Goal: Task Accomplishment & Management: Use online tool/utility

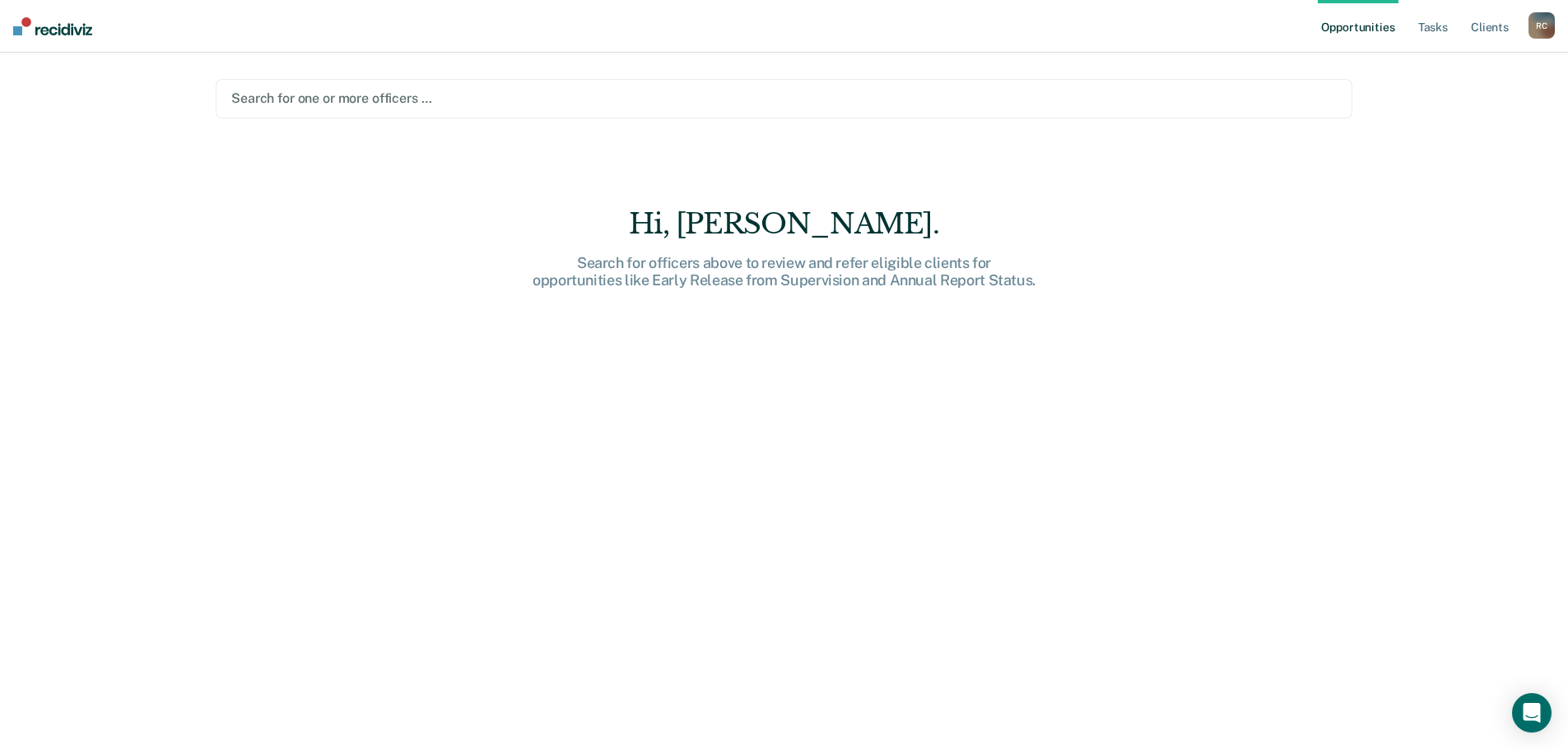
click at [355, 100] on div at bounding box center [784, 98] width 1105 height 19
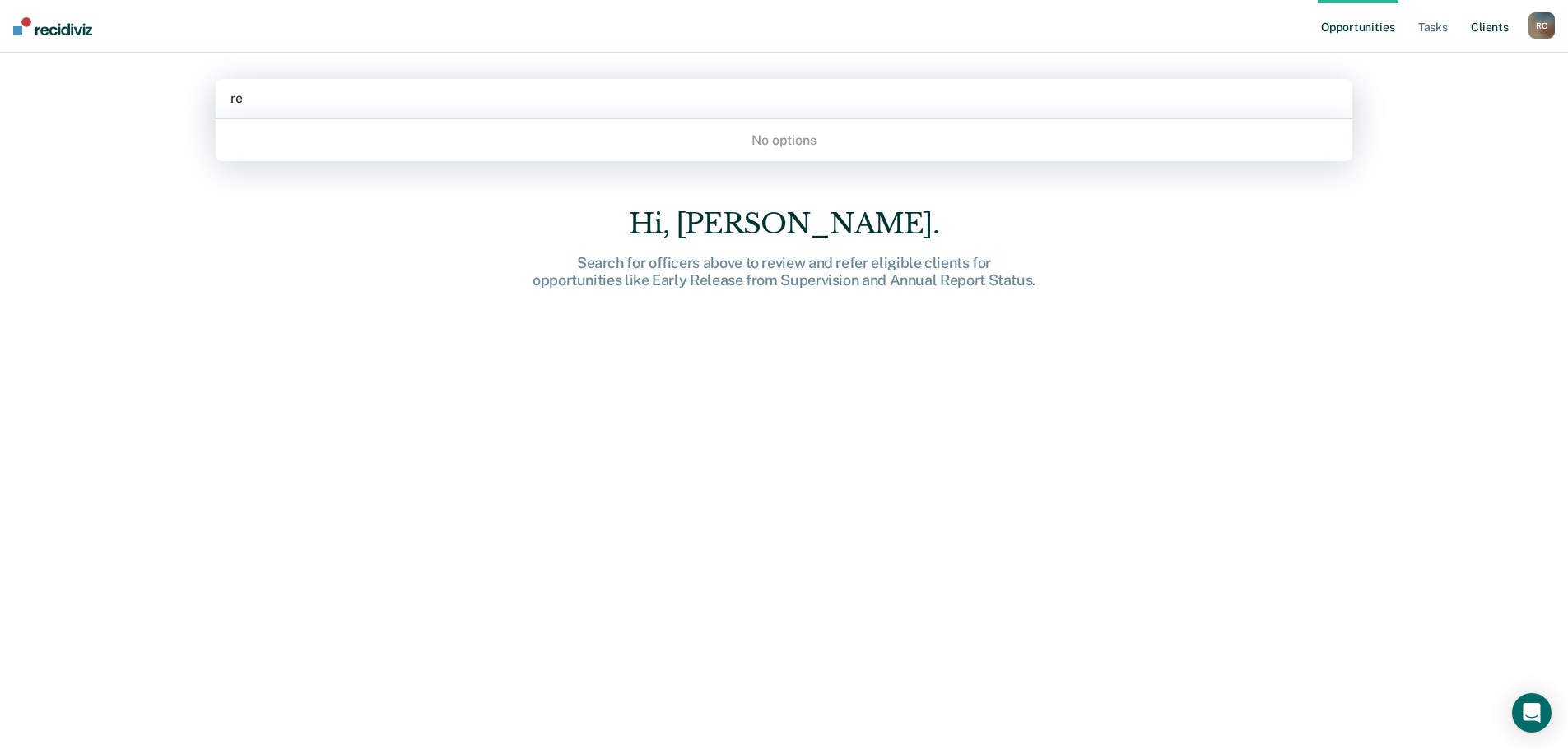
type input "re"
click at [1476, 34] on link "Client s" at bounding box center [1489, 26] width 45 height 52
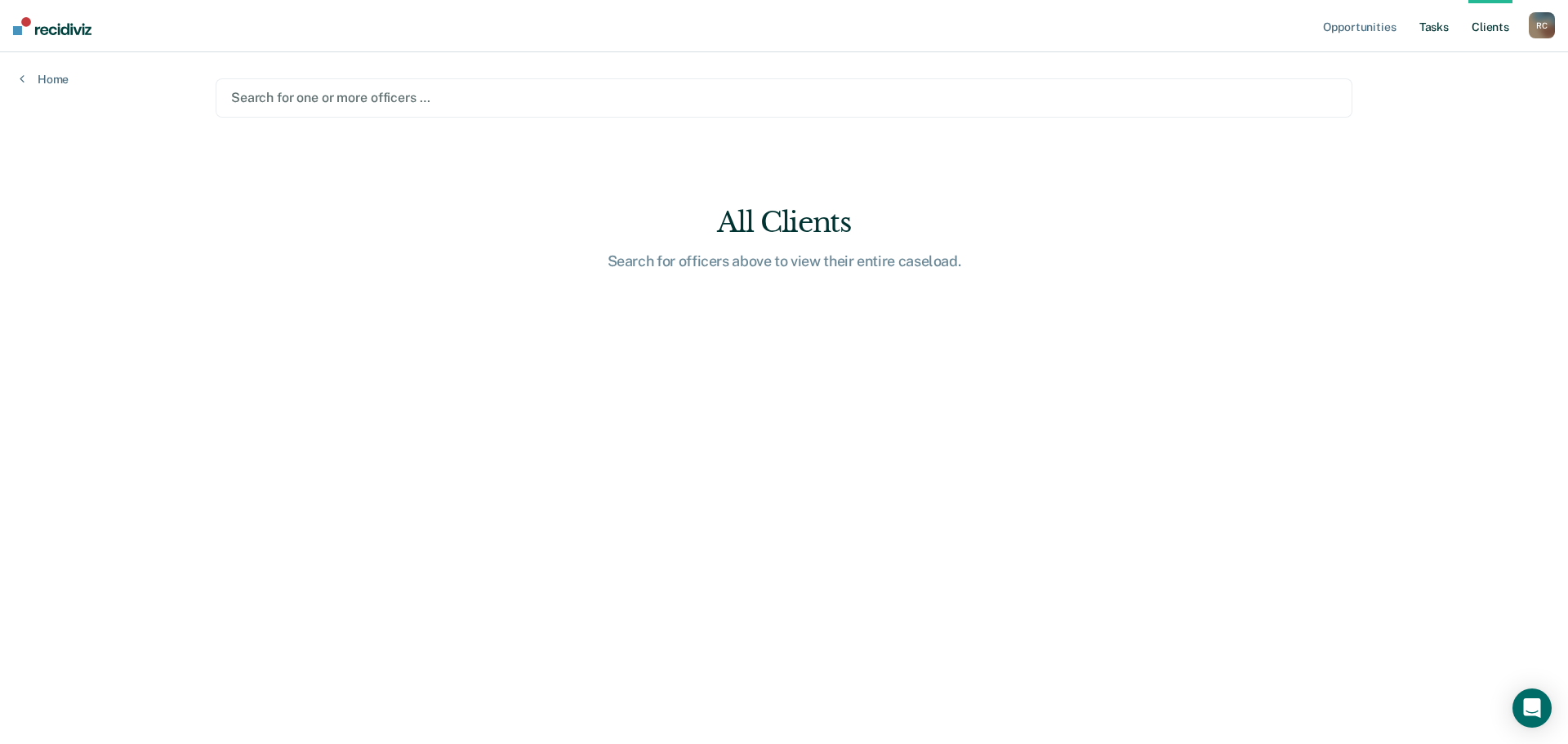
click at [1439, 29] on link "Tasks" at bounding box center [1433, 26] width 36 height 52
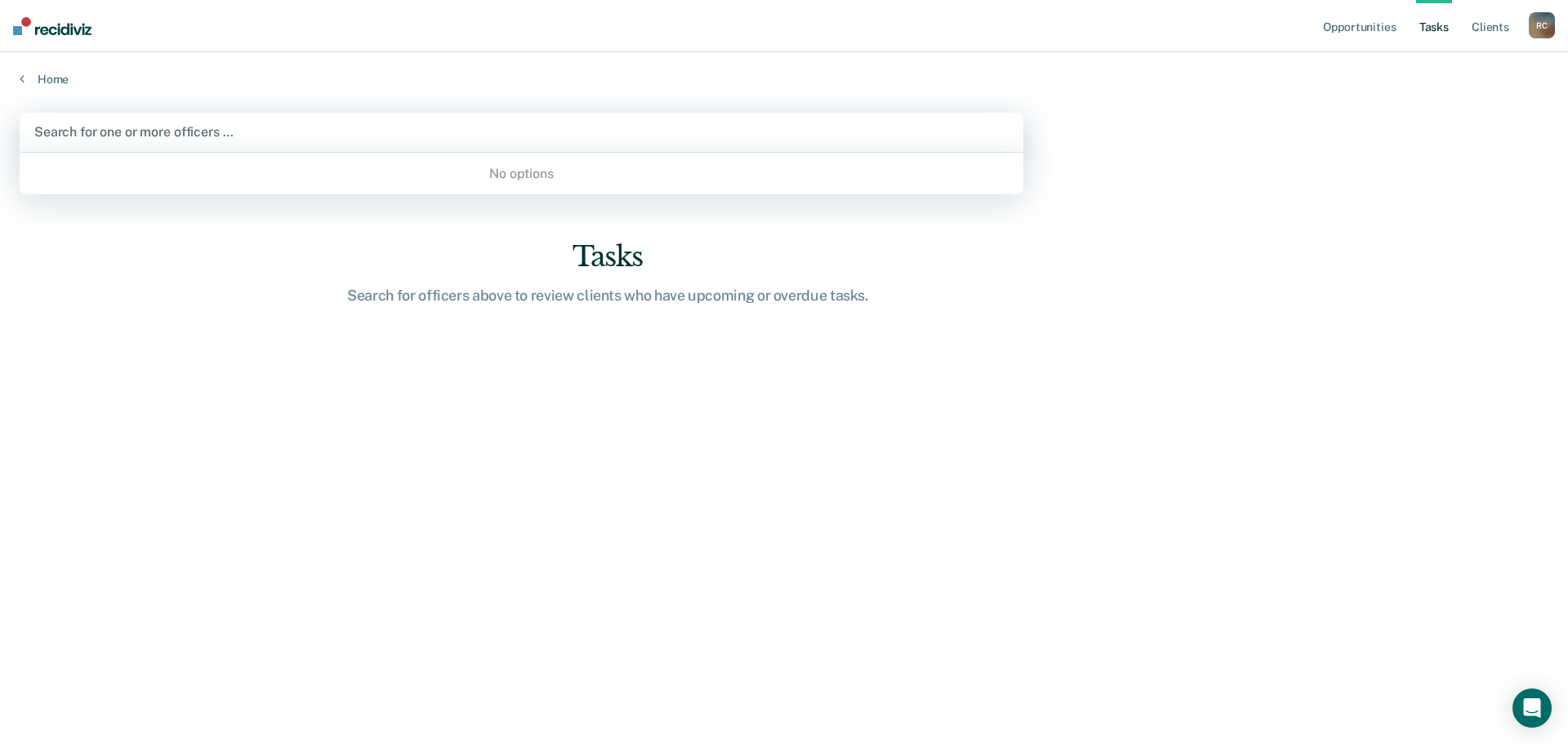
click at [205, 125] on div at bounding box center [522, 132] width 975 height 19
type input "regina caballero"
click at [23, 66] on div "Home" at bounding box center [784, 69] width 1568 height 34
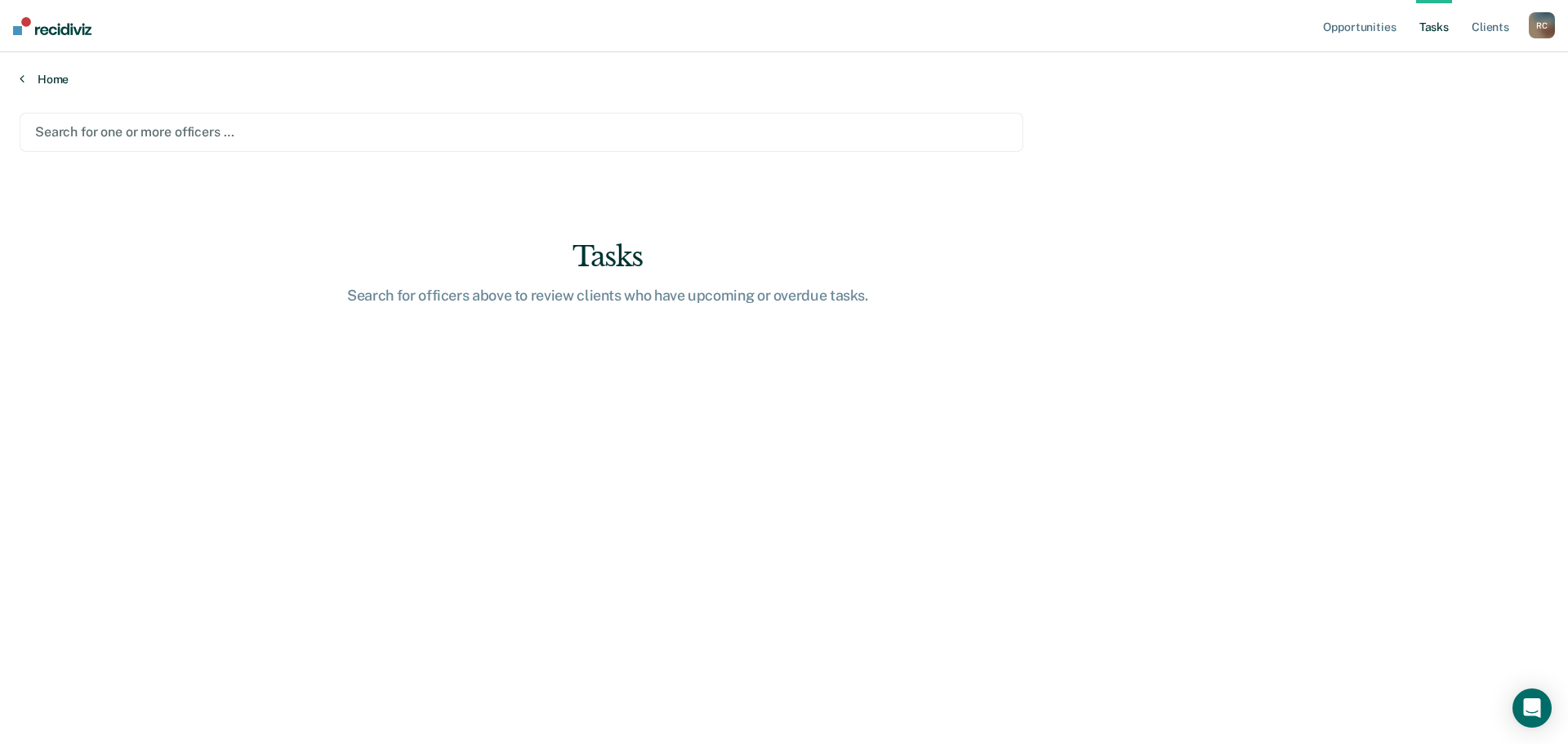
click at [23, 75] on icon at bounding box center [22, 78] width 5 height 13
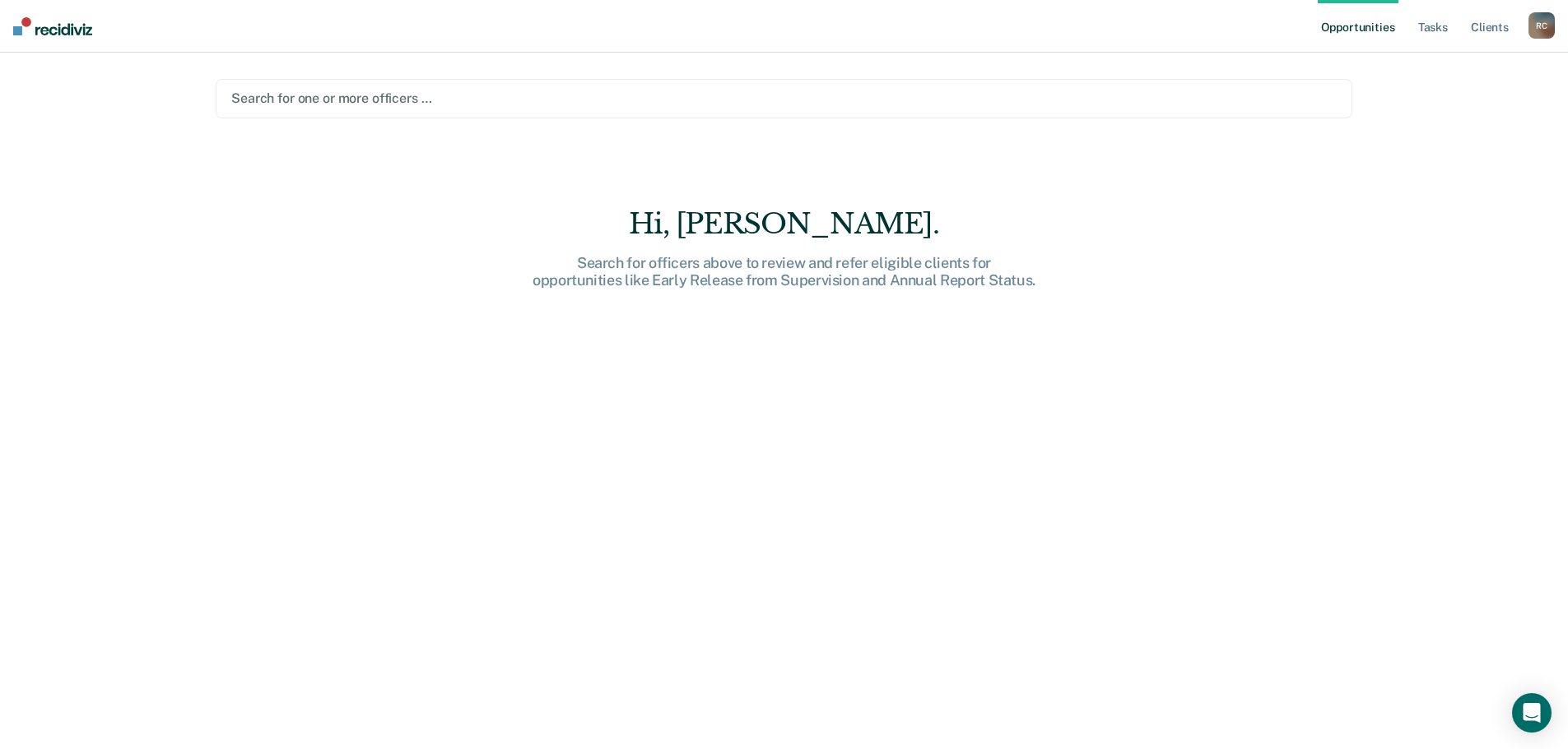
click at [52, 37] on nav "Opportunities Tasks Client s Regina Caballero R C Profile How it works Log Out" at bounding box center [784, 26] width 1568 height 52
click at [80, 31] on img at bounding box center [52, 26] width 79 height 18
click at [368, 96] on div at bounding box center [784, 98] width 1105 height 19
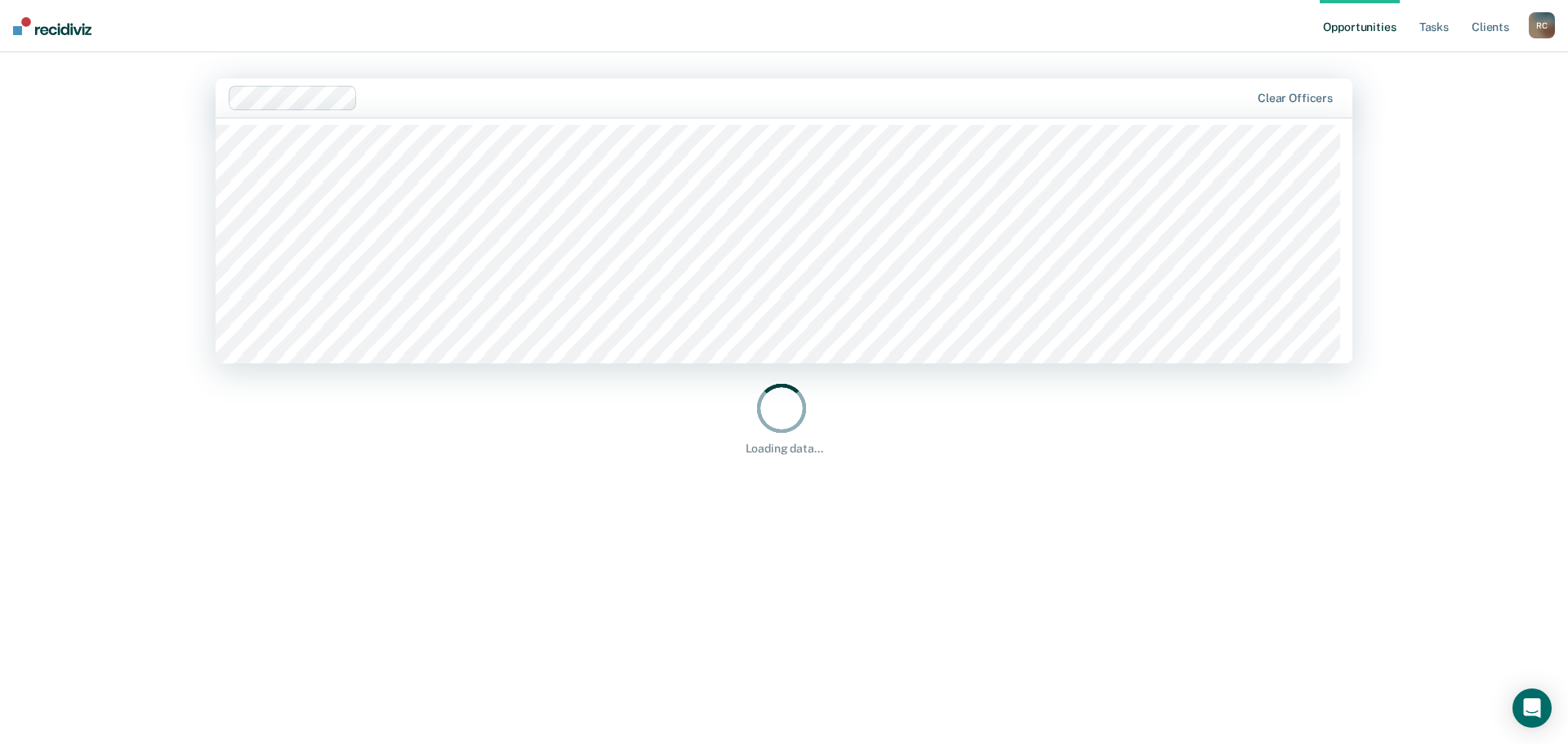
click at [65, 138] on div "Opportunities Tasks Client s Regina Caballero R C Profile How it works Log Out …" at bounding box center [784, 372] width 1568 height 744
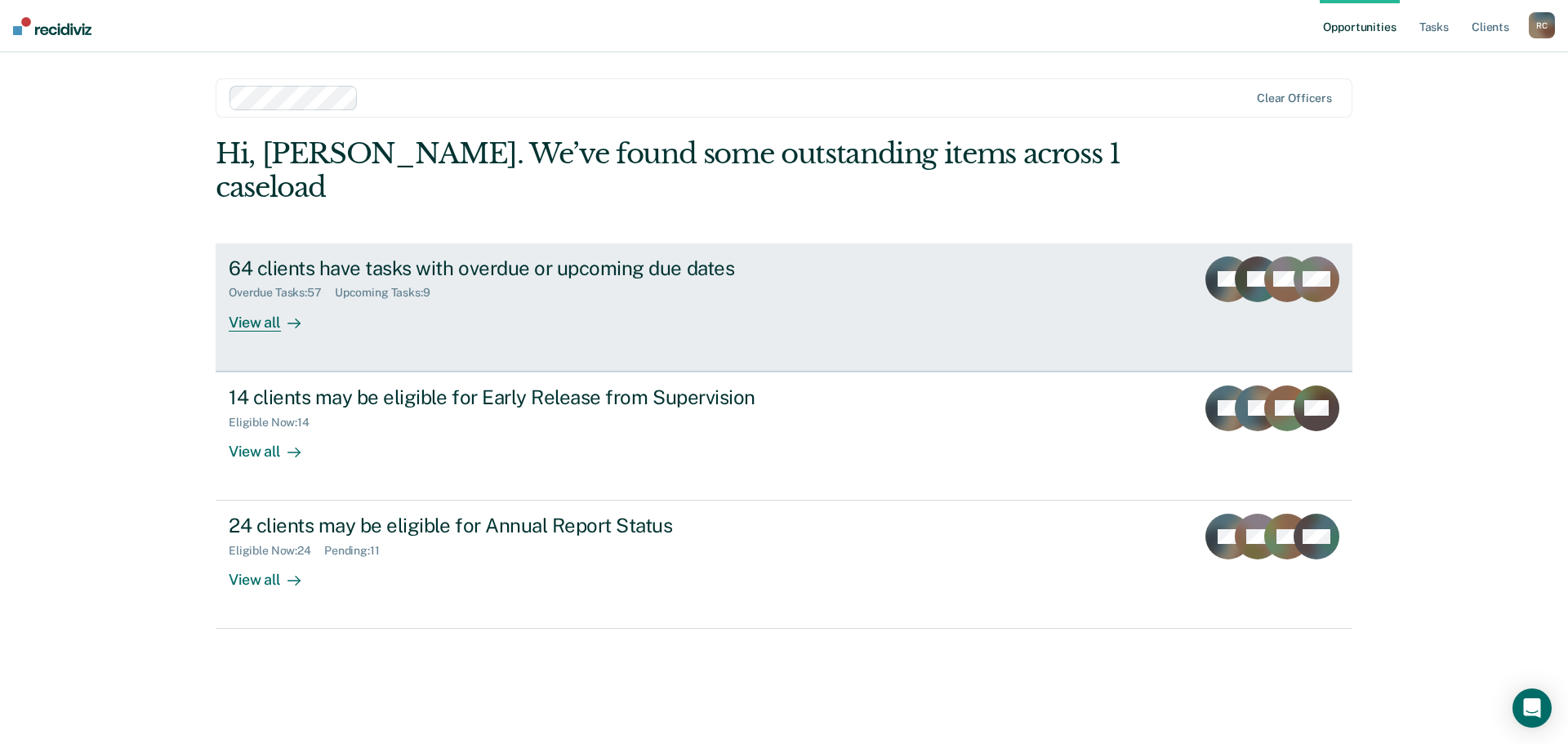
click at [291, 317] on icon at bounding box center [294, 323] width 13 height 13
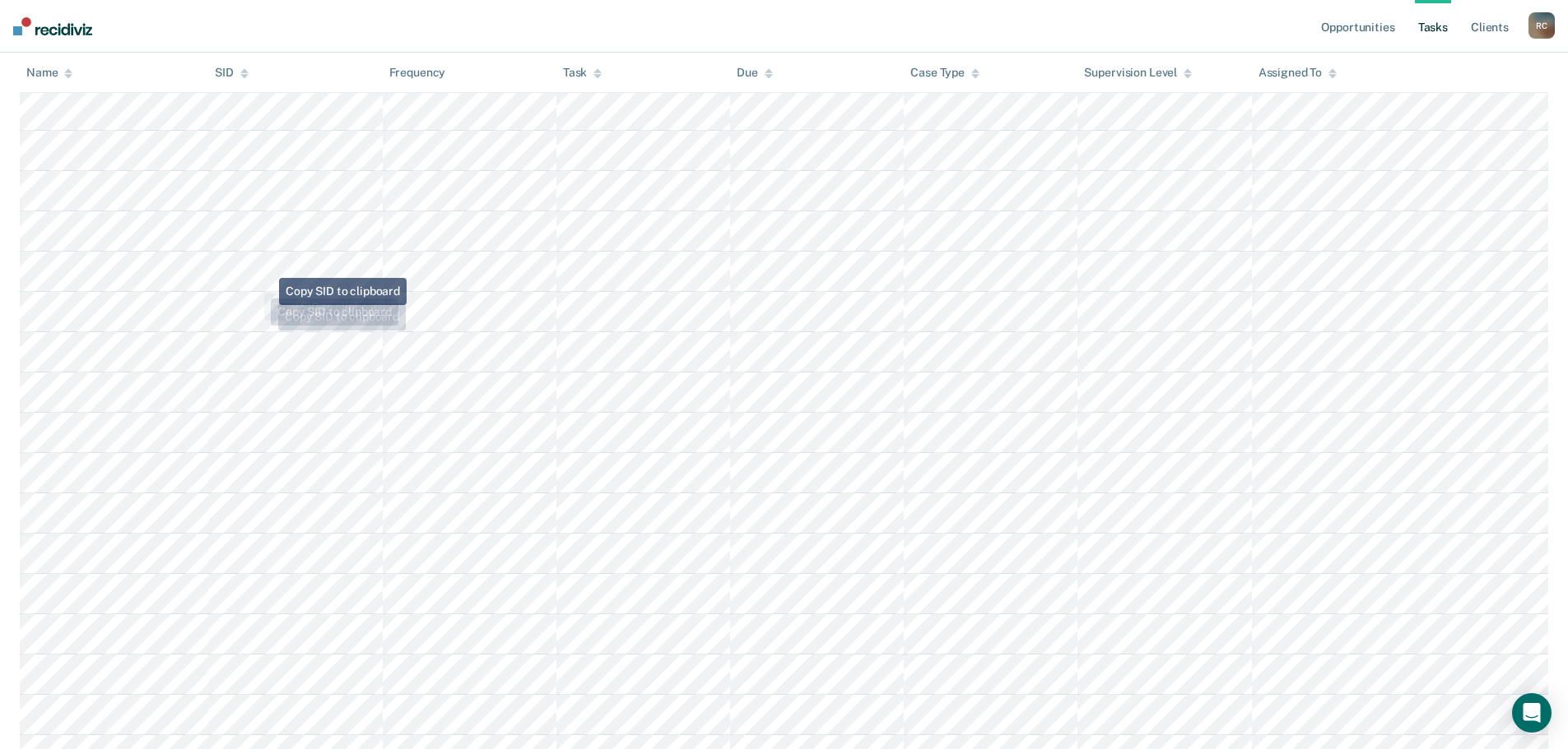
scroll to position [1128, 0]
click at [59, 77] on div "Name" at bounding box center [49, 73] width 47 height 14
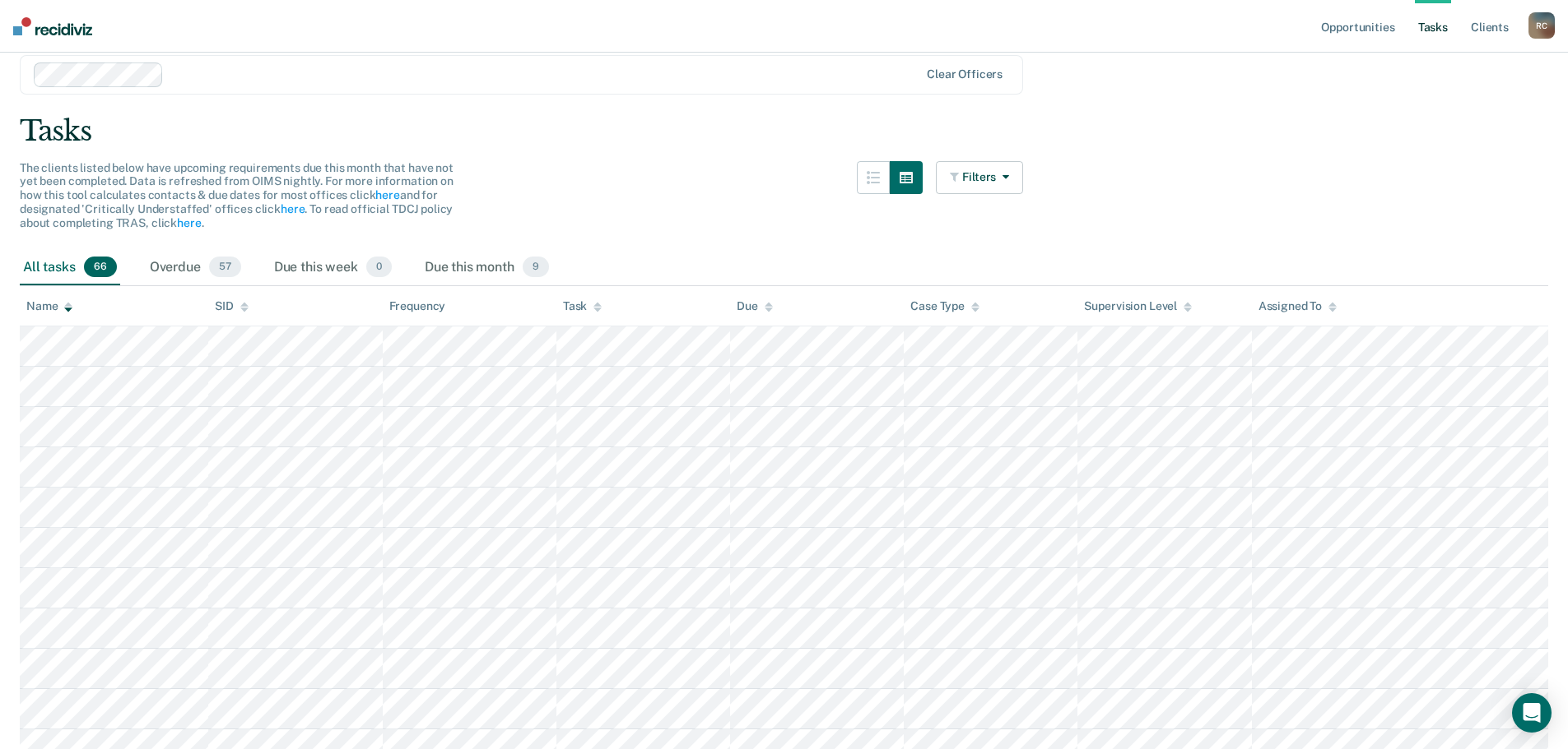
click at [111, 266] on span "66" at bounding box center [100, 267] width 33 height 22
click at [64, 310] on icon at bounding box center [68, 307] width 8 height 11
click at [211, 262] on span "57" at bounding box center [225, 267] width 32 height 22
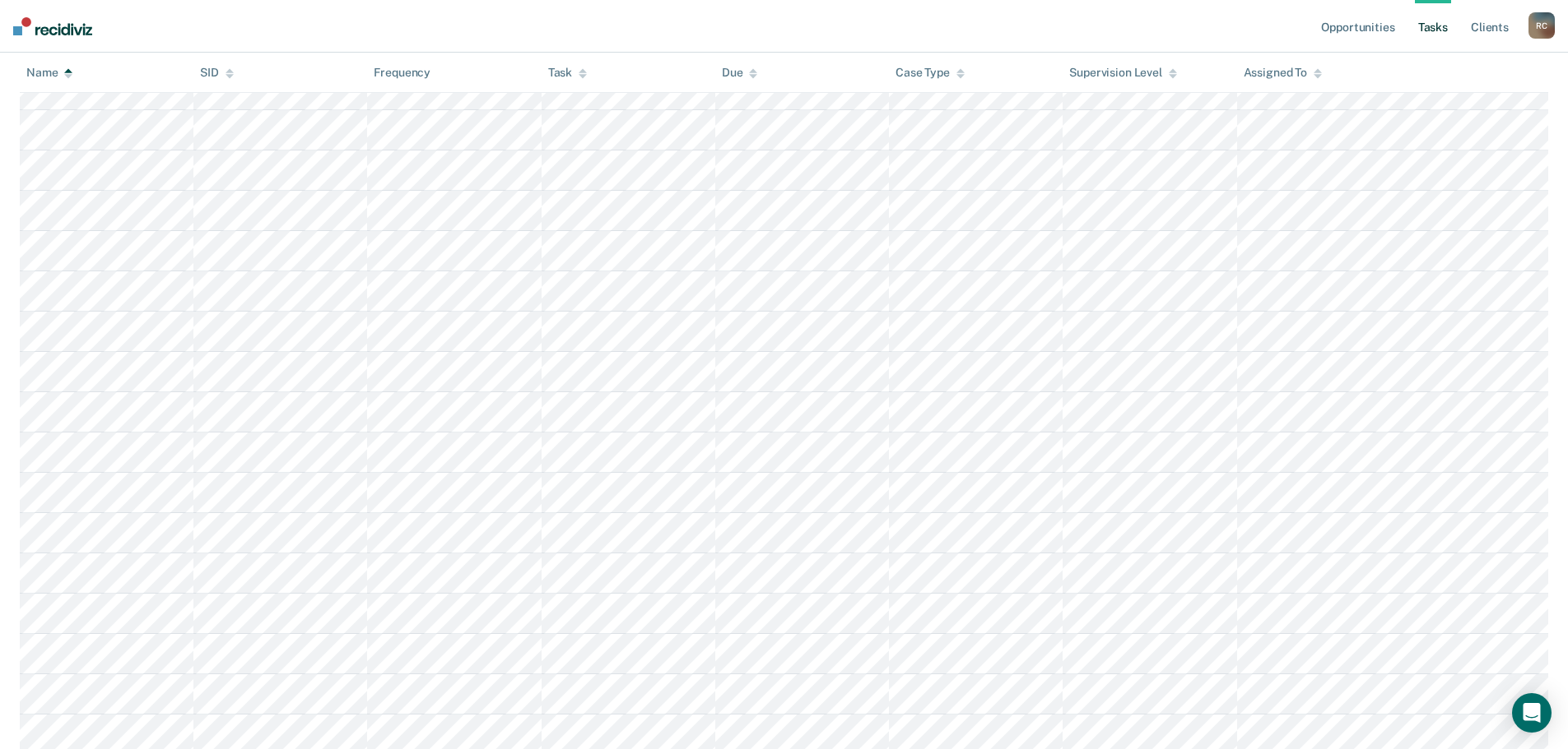
scroll to position [0, 0]
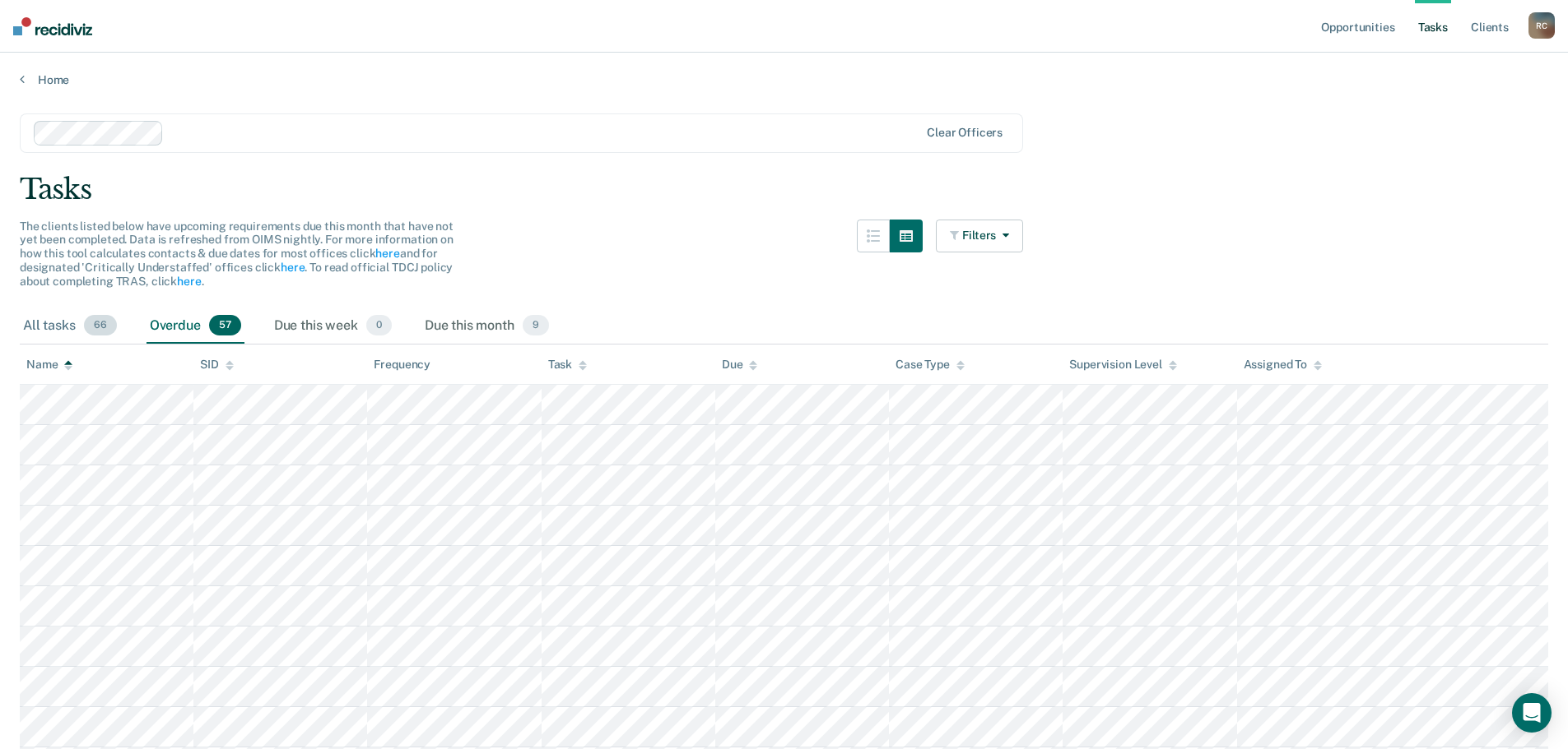
click at [97, 314] on div "All tasks 66" at bounding box center [69, 327] width 100 height 37
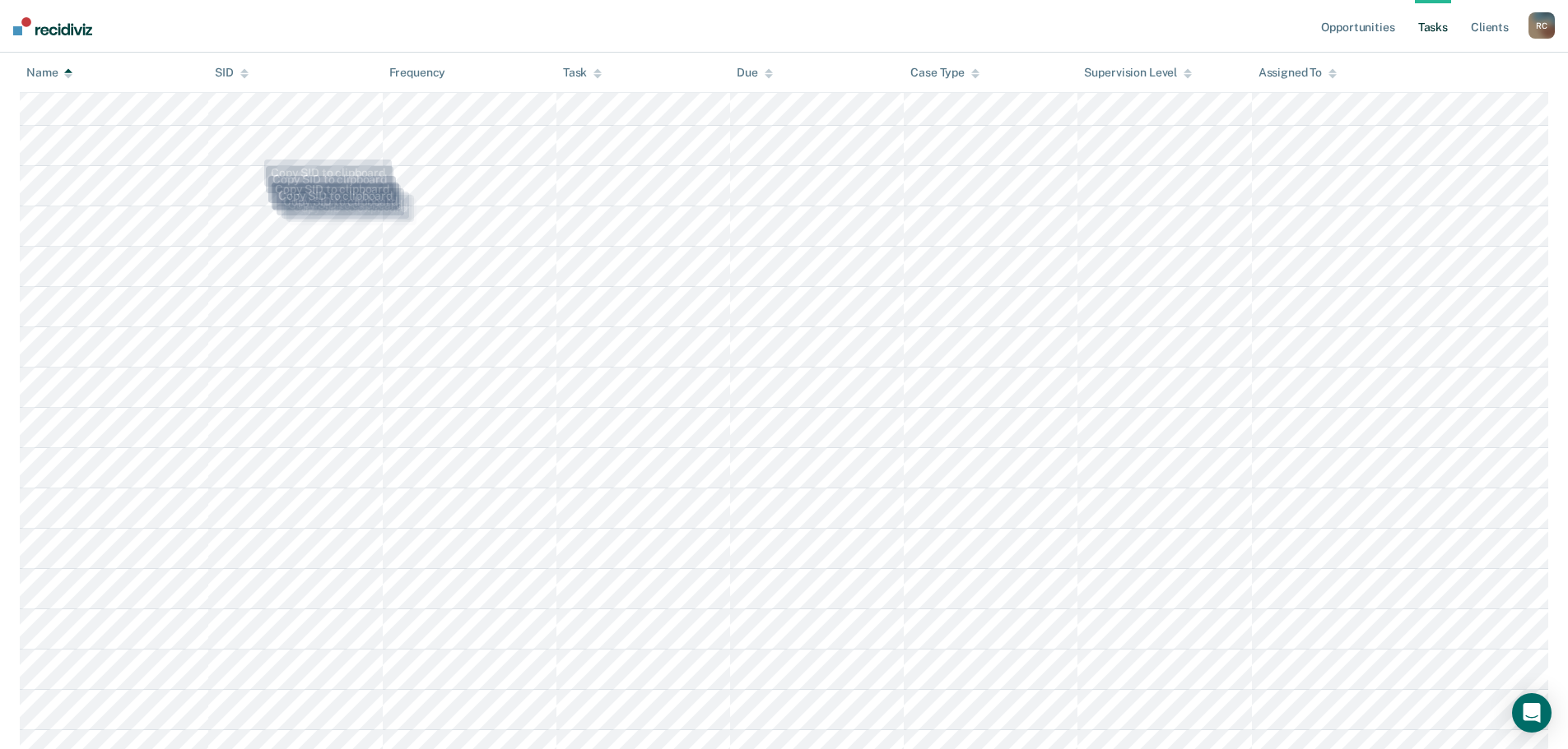
scroll to position [470, 0]
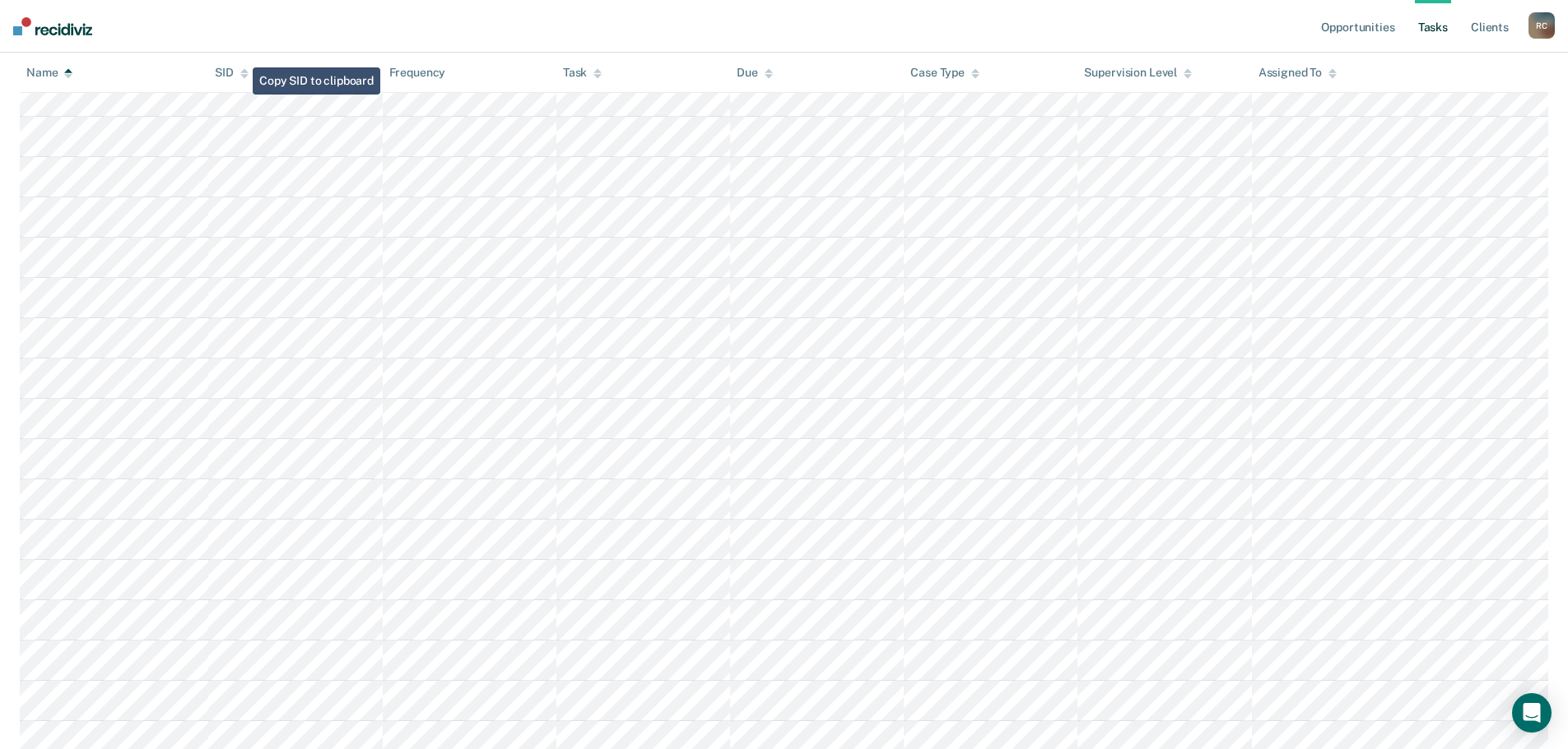
click at [241, 73] on icon at bounding box center [245, 72] width 8 height 11
click at [237, 70] on div "SID" at bounding box center [232, 73] width 34 height 14
